Goal: Transaction & Acquisition: Obtain resource

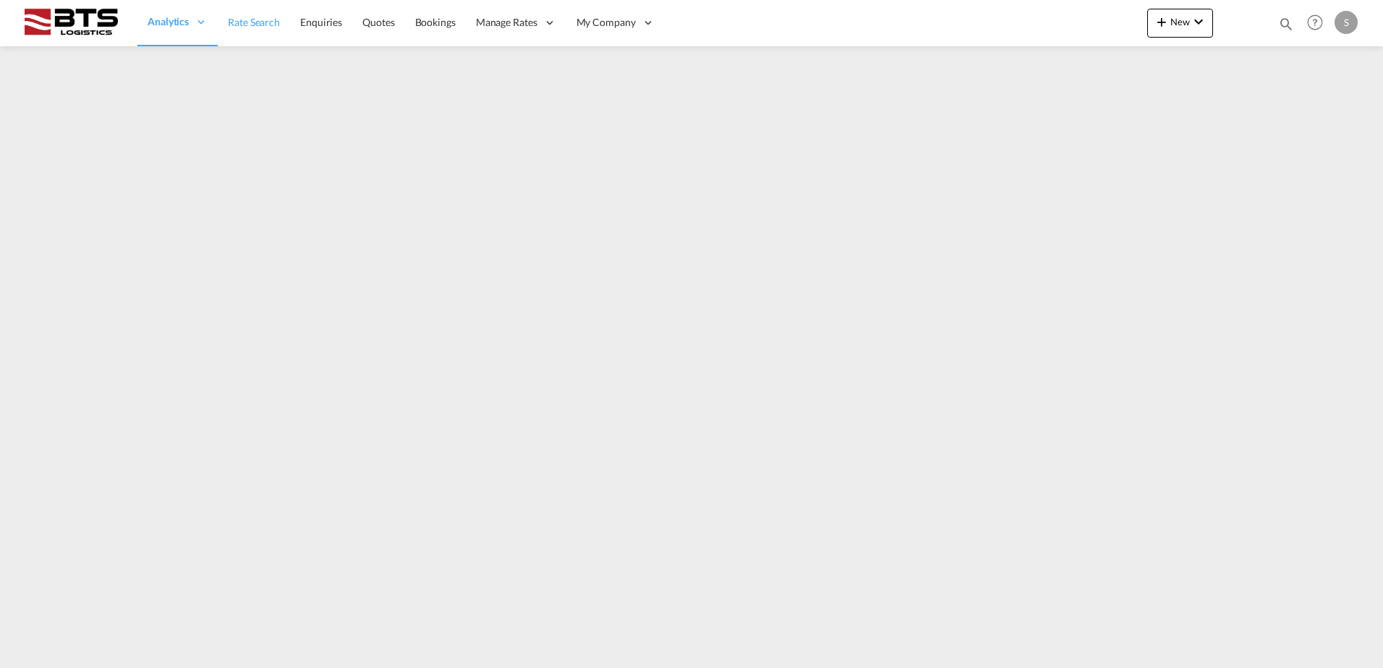
click at [252, 30] on link "Rate Search" at bounding box center [254, 22] width 72 height 47
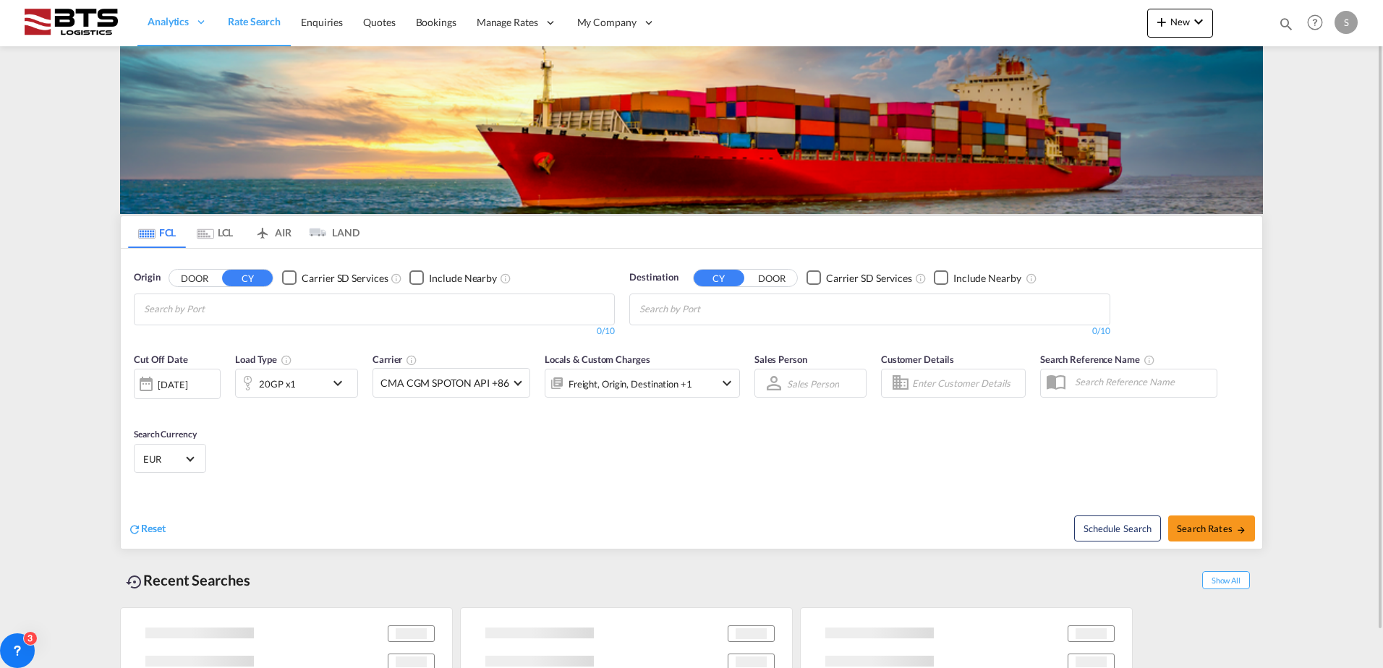
click at [187, 311] on input "Chips input." at bounding box center [212, 309] width 137 height 23
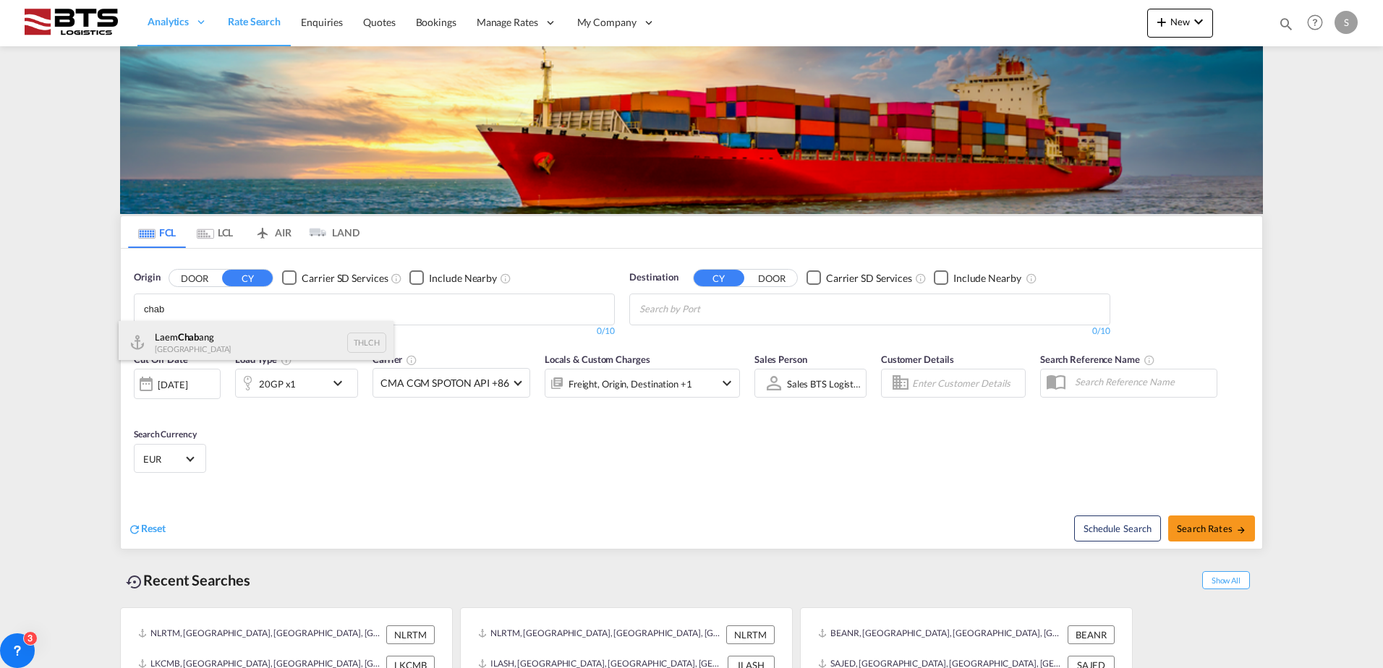
type input "chab"
click at [174, 341] on div "Laem Chab ang Thailand THLCH" at bounding box center [256, 342] width 275 height 43
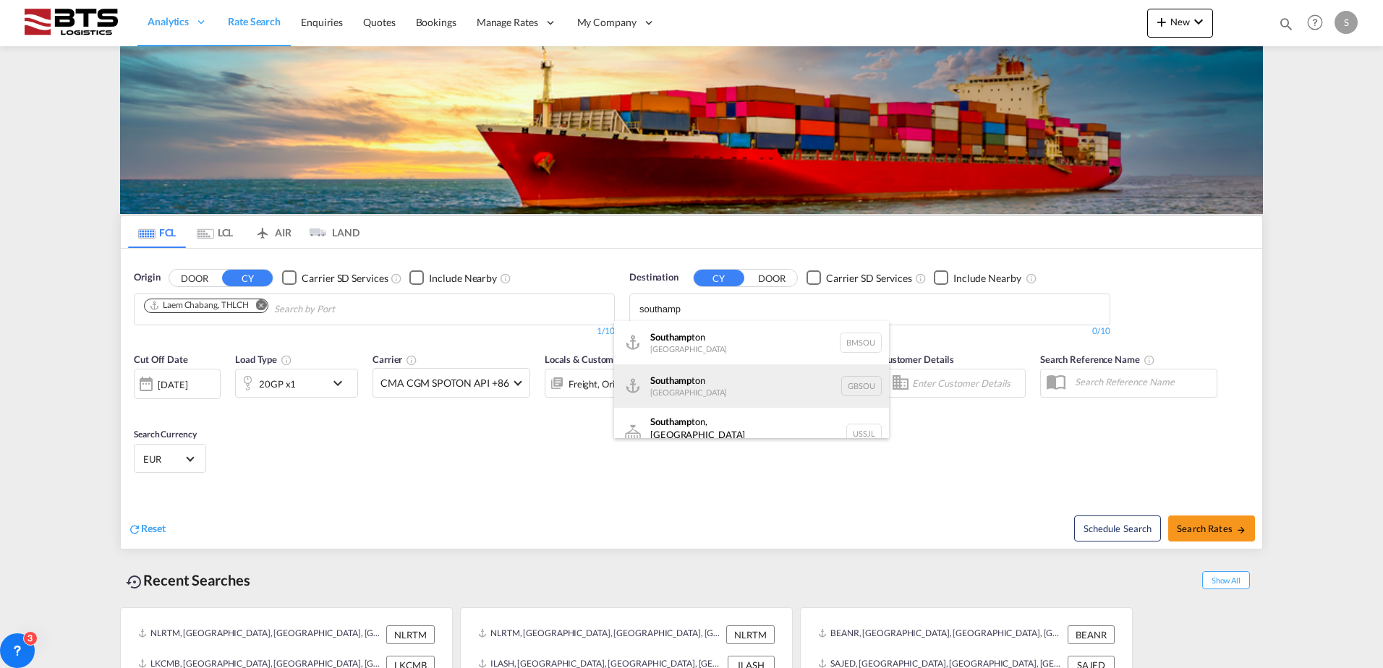
type input "southamp"
click at [697, 383] on div "Southamp ton [GEOGRAPHIC_DATA] GBSOU" at bounding box center [751, 386] width 275 height 43
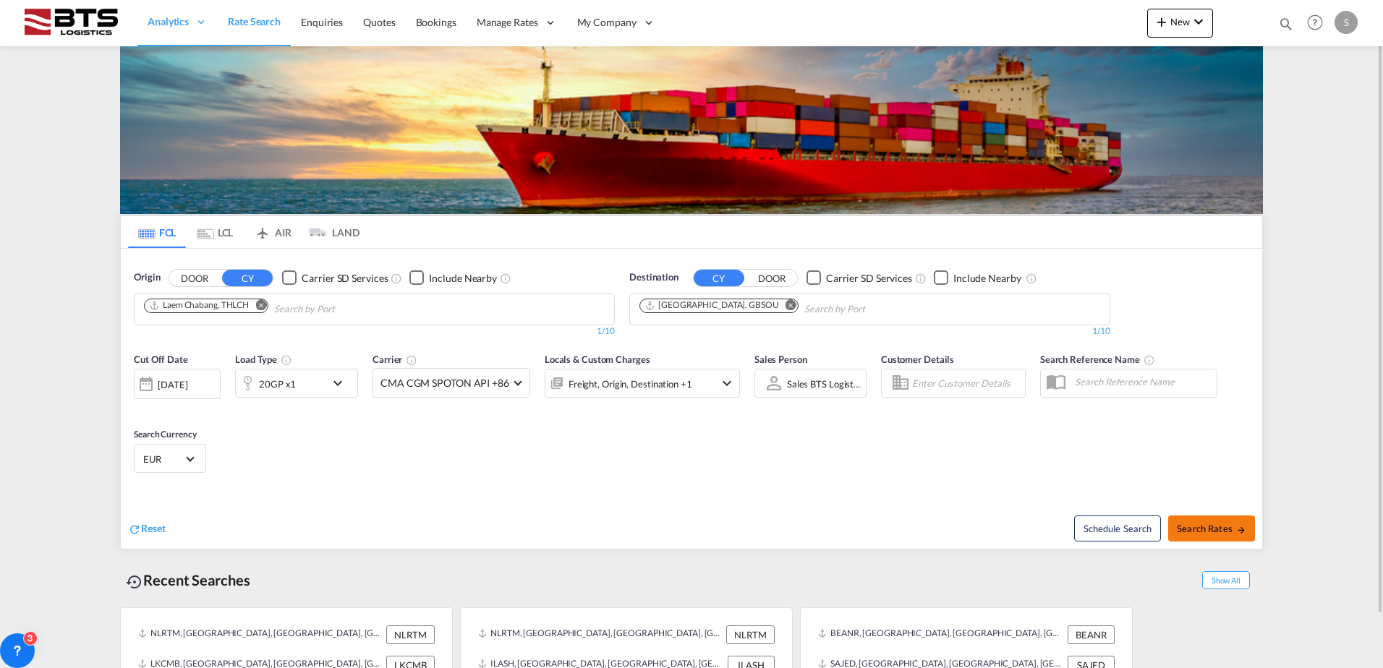
click at [1209, 522] on button "Search Rates" at bounding box center [1211, 529] width 87 height 26
type input "THLCH to GBSOU / [DATE]"
